Goal: Task Accomplishment & Management: Use online tool/utility

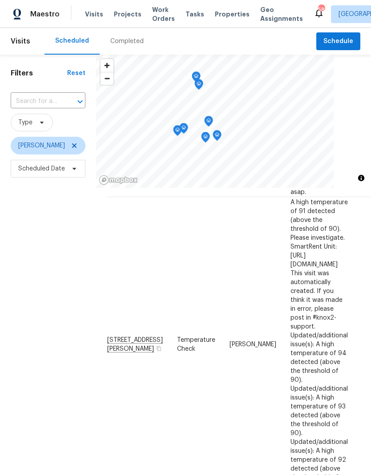
scroll to position [361, 0]
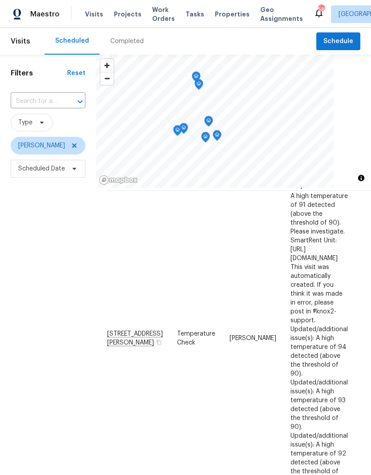
click at [342, 39] on span "Schedule" at bounding box center [338, 41] width 30 height 11
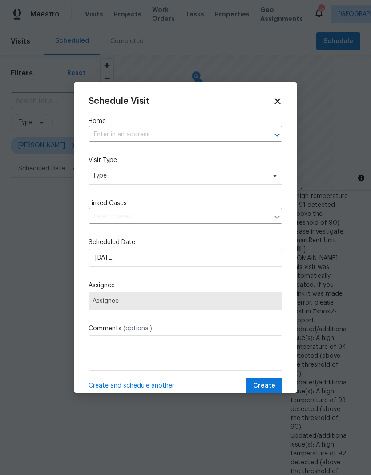
click at [106, 137] on input "text" at bounding box center [172, 135] width 169 height 14
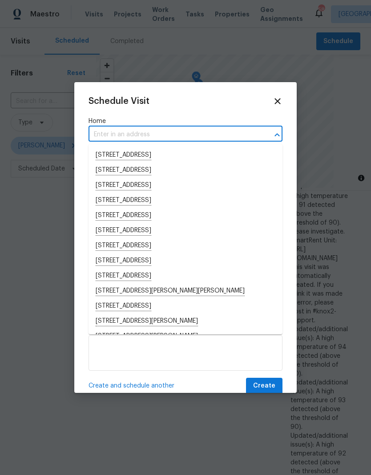
click at [102, 134] on input "text" at bounding box center [172, 135] width 169 height 14
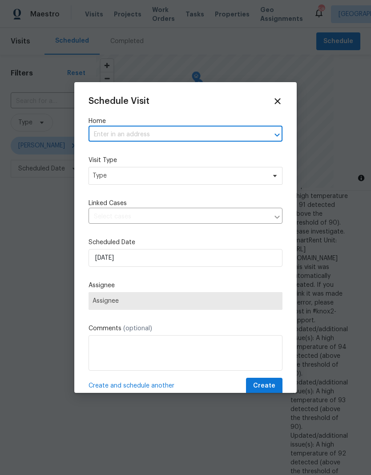
paste input "[STREET_ADDRESS]"
type input "[STREET_ADDRESS]"
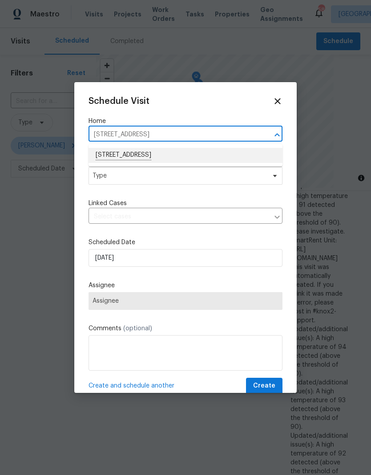
click at [104, 157] on li "[STREET_ADDRESS]" at bounding box center [185, 155] width 194 height 15
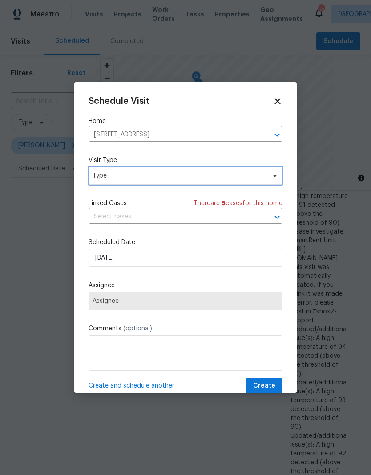
click at [103, 181] on span "Type" at bounding box center [185, 176] width 194 height 18
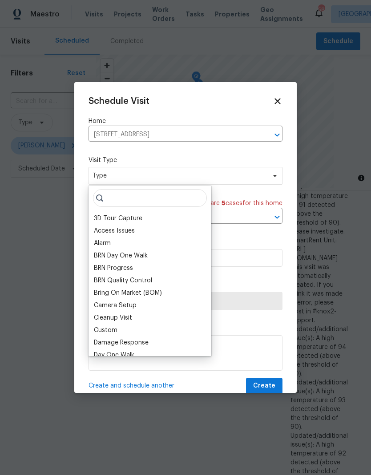
click at [102, 228] on div "Access Issues" at bounding box center [114, 231] width 41 height 9
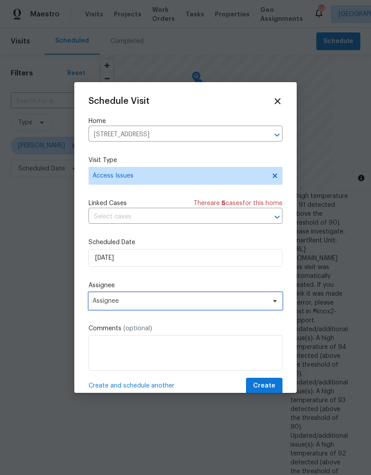
click at [96, 305] on span "Assignee" at bounding box center [179, 301] width 174 height 7
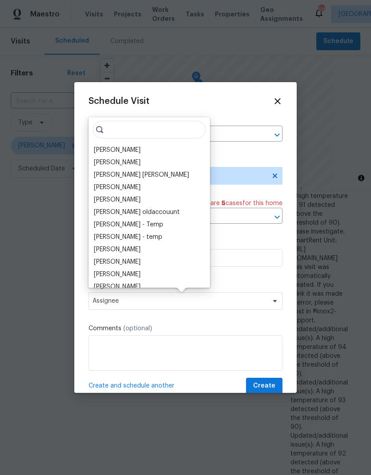
click at [100, 148] on div "[PERSON_NAME]" at bounding box center [117, 150] width 47 height 9
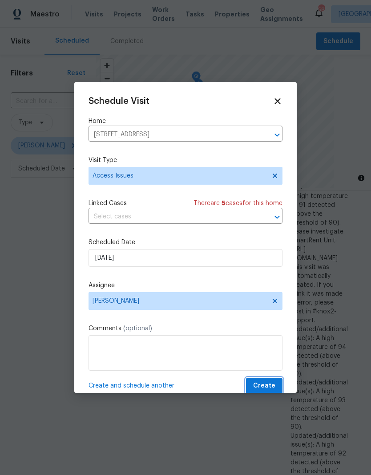
click at [266, 387] on span "Create" at bounding box center [264, 386] width 22 height 11
